Goal: Find specific page/section: Find specific page/section

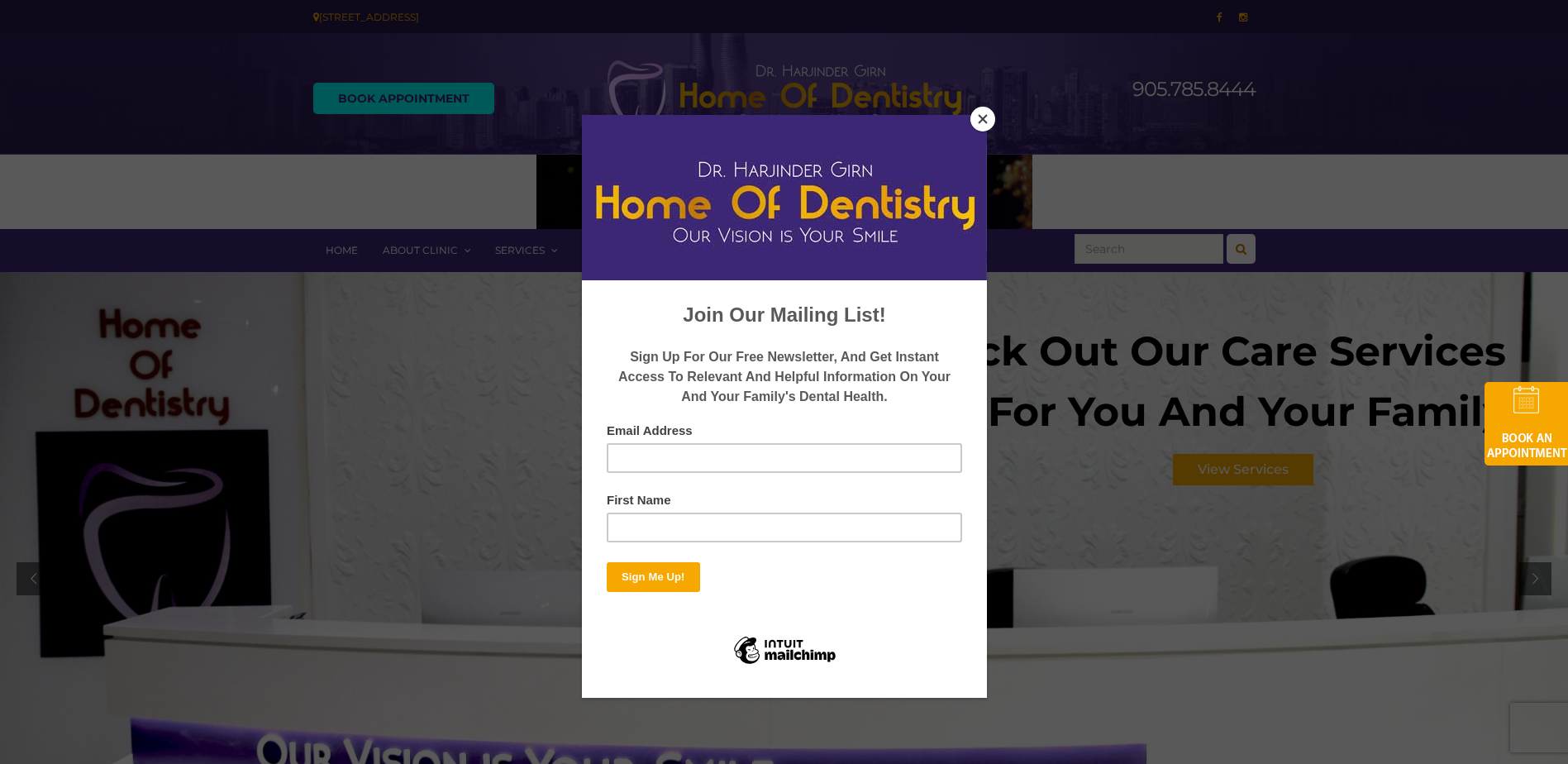
click at [981, 117] on button "Close" at bounding box center [984, 119] width 25 height 25
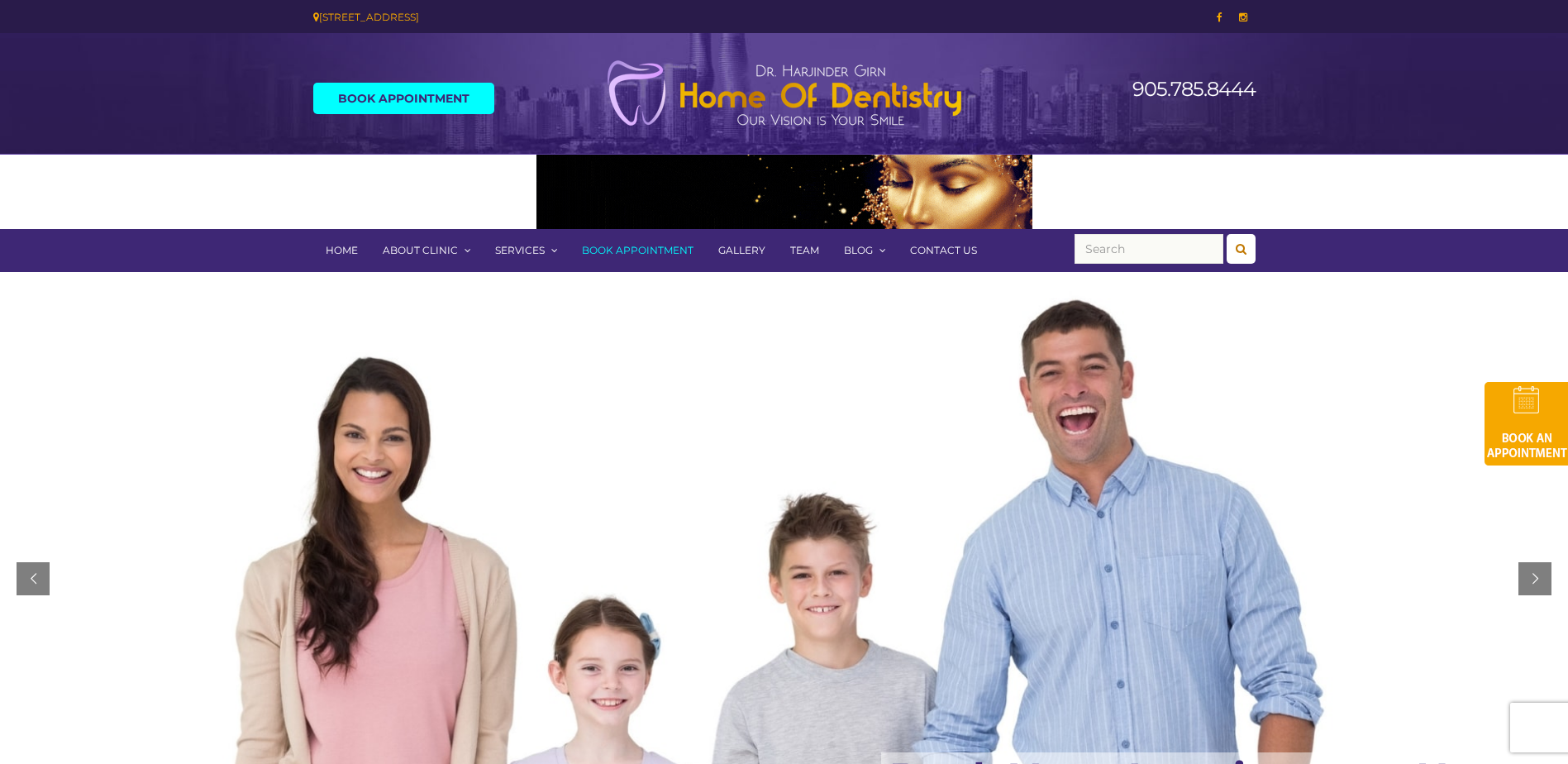
click at [948, 249] on link "Contact Us" at bounding box center [943, 250] width 92 height 43
click at [938, 245] on link "Contact Us" at bounding box center [943, 250] width 92 height 43
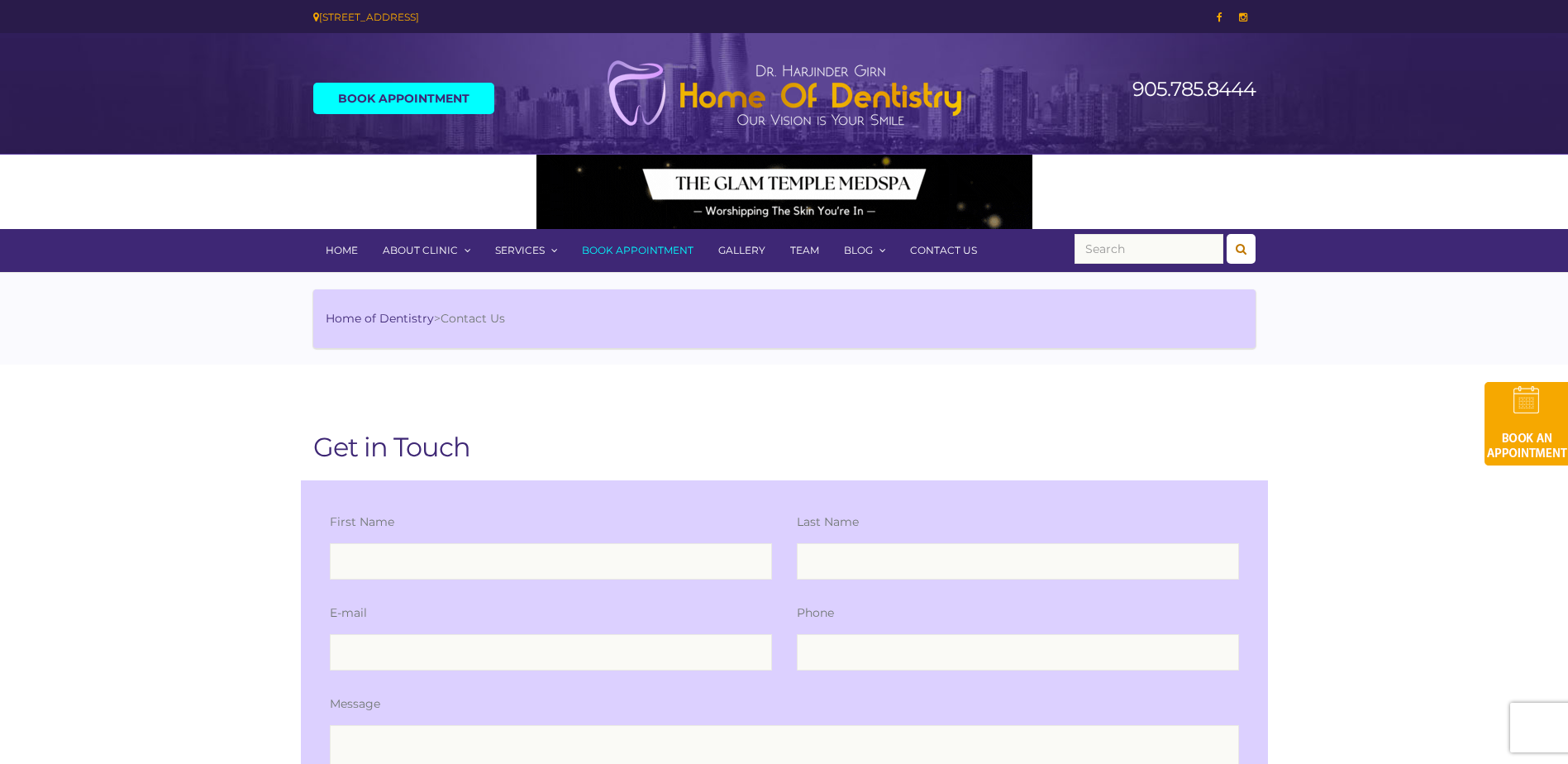
click at [803, 243] on link "Team" at bounding box center [805, 250] width 54 height 43
